Goal: Understand process/instructions: Learn about a topic

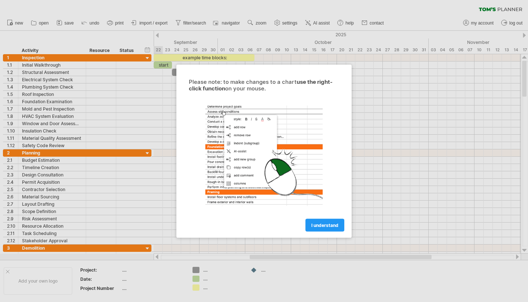
click at [320, 225] on span "I understand" at bounding box center [324, 225] width 27 height 5
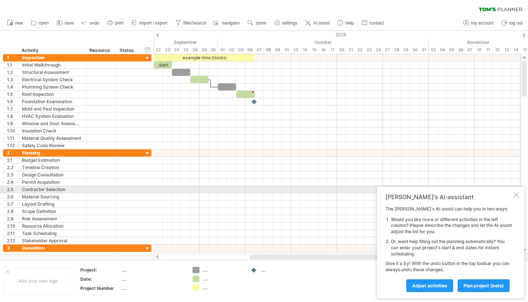
click at [516, 192] on div at bounding box center [516, 195] width 6 height 6
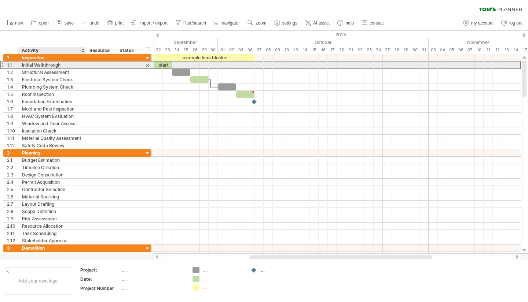
click at [43, 66] on div "Initial Walkthrough" at bounding box center [52, 65] width 60 height 7
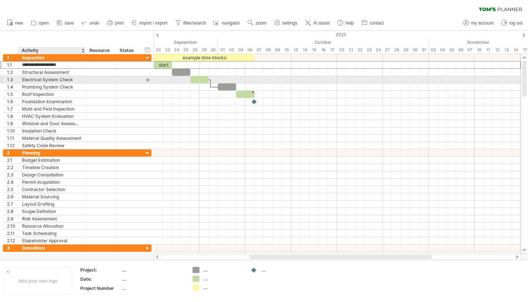
click at [41, 78] on div "Electrical System Check" at bounding box center [52, 79] width 60 height 7
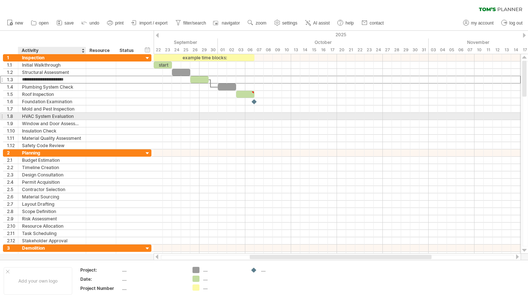
click at [39, 116] on div "HVAC System Evaluation" at bounding box center [52, 116] width 60 height 7
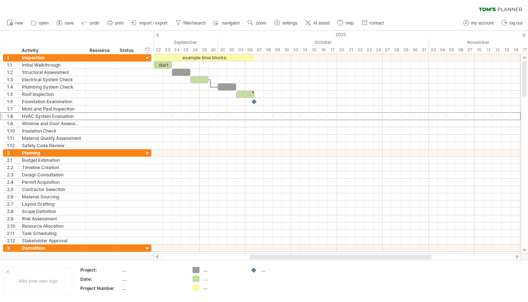
click at [488, 22] on span "my account" at bounding box center [482, 23] width 22 height 5
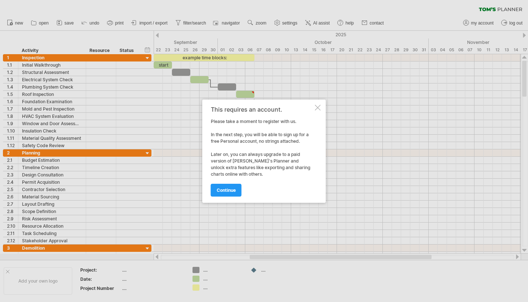
click at [225, 194] on link "continue" at bounding box center [226, 190] width 31 height 13
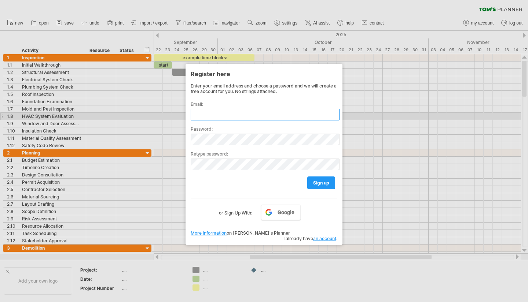
click at [228, 115] on input "text" at bounding box center [265, 115] width 149 height 12
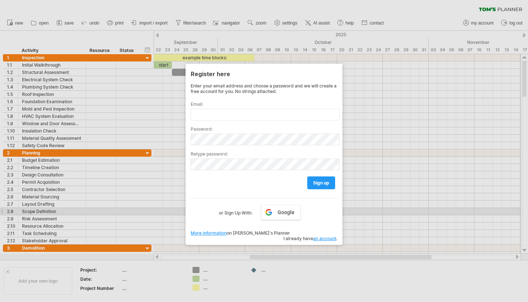
click at [276, 209] on link "Google" at bounding box center [281, 212] width 40 height 15
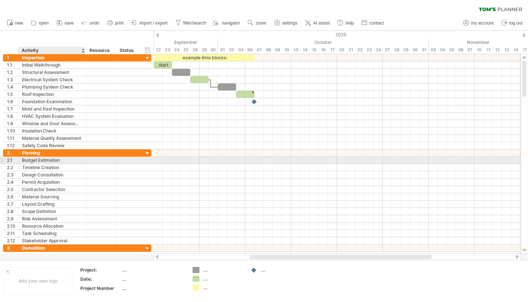
click at [56, 163] on div "Budget Estimation" at bounding box center [52, 160] width 60 height 7
click at [162, 162] on div at bounding box center [337, 161] width 367 height 8
click at [106, 162] on div at bounding box center [101, 160] width 22 height 7
click at [126, 159] on div at bounding box center [128, 160] width 16 height 7
click at [107, 161] on div at bounding box center [101, 160] width 22 height 7
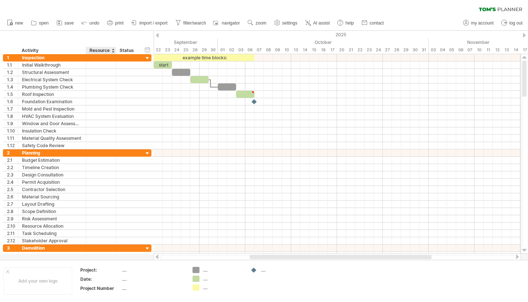
click at [112, 48] on div at bounding box center [112, 50] width 3 height 7
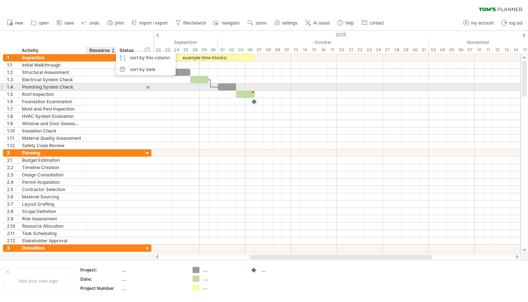
click at [99, 86] on div at bounding box center [101, 87] width 22 height 7
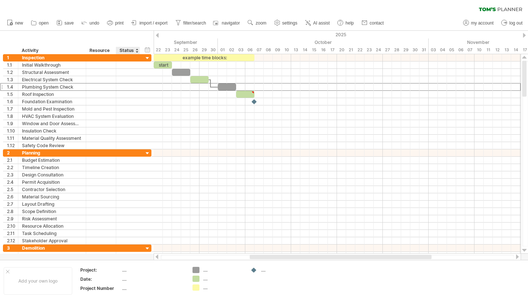
click at [129, 44] on div "hide start/end/duration show start/end/duration ******** Activity ******** Reso…" at bounding box center [77, 42] width 154 height 23
click at [131, 47] on div "Status" at bounding box center [127, 50] width 16 height 7
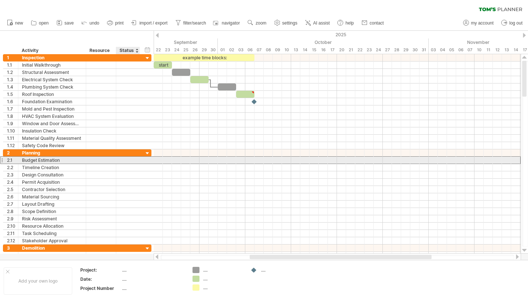
click at [125, 162] on div at bounding box center [128, 160] width 16 height 7
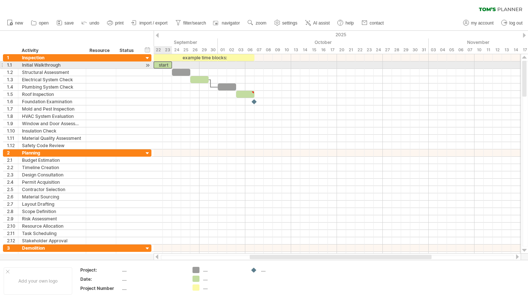
click at [166, 66] on div "start" at bounding box center [163, 65] width 18 height 7
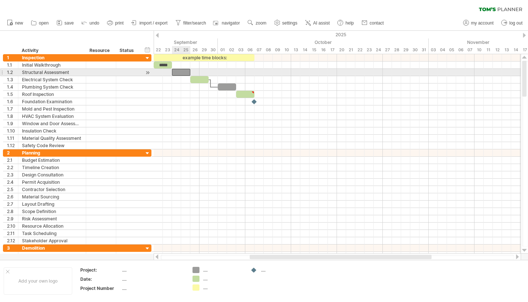
click at [184, 73] on div at bounding box center [181, 72] width 18 height 7
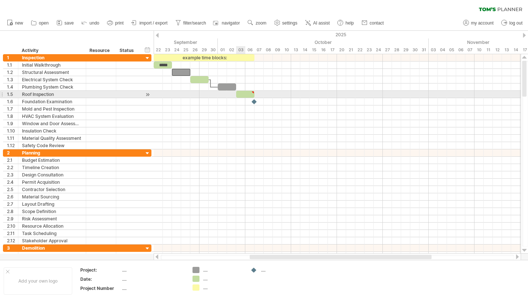
type textarea "**********"
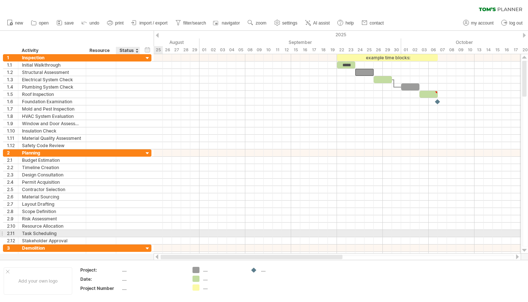
drag, startPoint x: 318, startPoint y: 259, endPoint x: 129, endPoint y: 232, distance: 190.6
click at [129, 232] on div "Trying to reach [DOMAIN_NAME] Connected again... 0% clear filter new 1" at bounding box center [264, 151] width 528 height 302
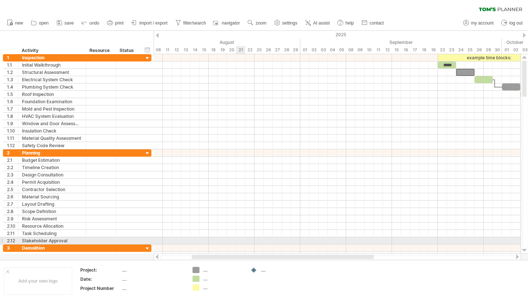
drag, startPoint x: 278, startPoint y: 257, endPoint x: 238, endPoint y: 242, distance: 43.0
click at [238, 242] on div "Trying to reach [DOMAIN_NAME] Connected again... 0% clear filter new 1" at bounding box center [264, 151] width 528 height 302
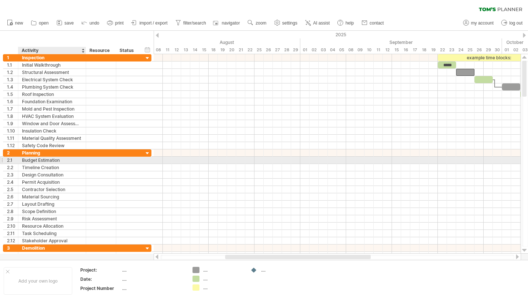
click at [48, 162] on div "Budget Estimation" at bounding box center [52, 160] width 60 height 7
click at [85, 162] on div at bounding box center [85, 160] width 4 height 7
click at [176, 163] on div at bounding box center [337, 160] width 367 height 7
click at [174, 161] on div at bounding box center [337, 160] width 367 height 7
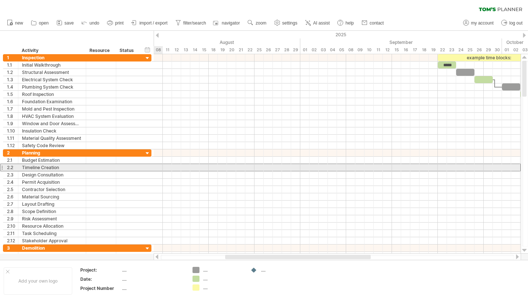
click at [148, 169] on div "**********" at bounding box center [77, 168] width 148 height 8
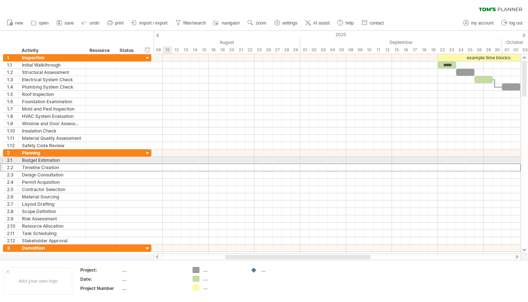
click at [171, 162] on div at bounding box center [337, 160] width 367 height 7
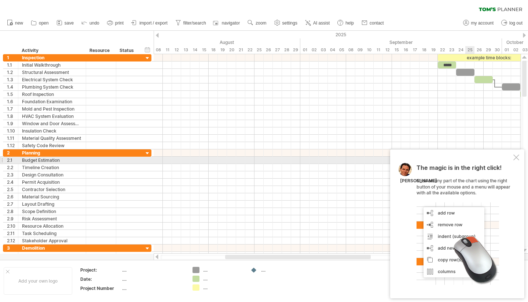
click at [517, 157] on div at bounding box center [516, 158] width 6 height 6
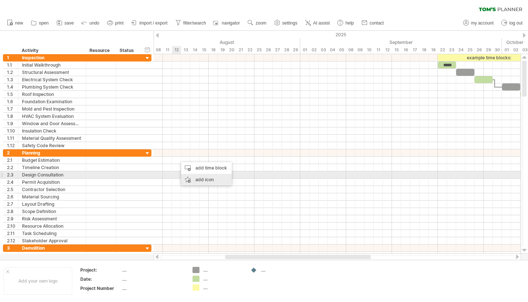
click at [195, 178] on div "add icon" at bounding box center [206, 180] width 51 height 12
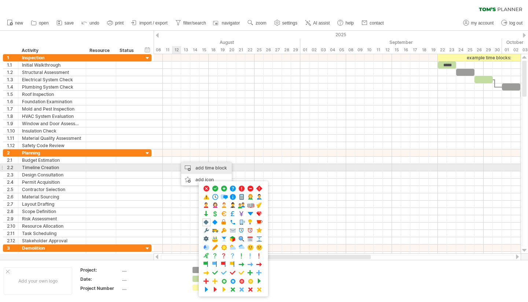
click at [204, 167] on div "add time block" at bounding box center [206, 168] width 51 height 12
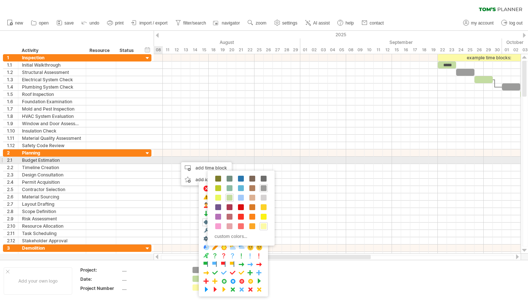
click at [145, 160] on div "**********" at bounding box center [77, 160] width 148 height 7
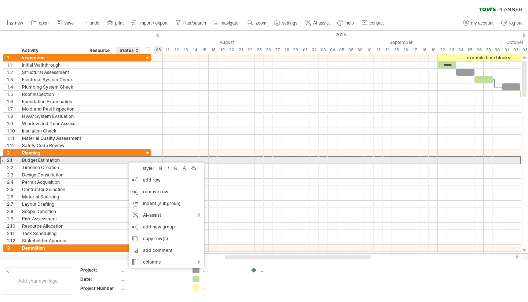
click at [111, 161] on div at bounding box center [101, 160] width 22 height 7
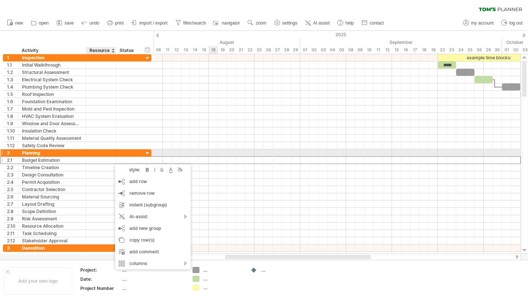
click at [215, 147] on div at bounding box center [337, 145] width 367 height 7
